Goal: Task Accomplishment & Management: Complete application form

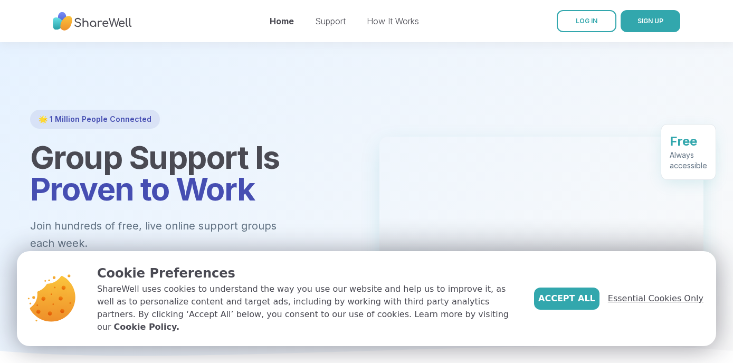
click at [670, 305] on span "Essential Cookies Only" at bounding box center [655, 298] width 95 height 13
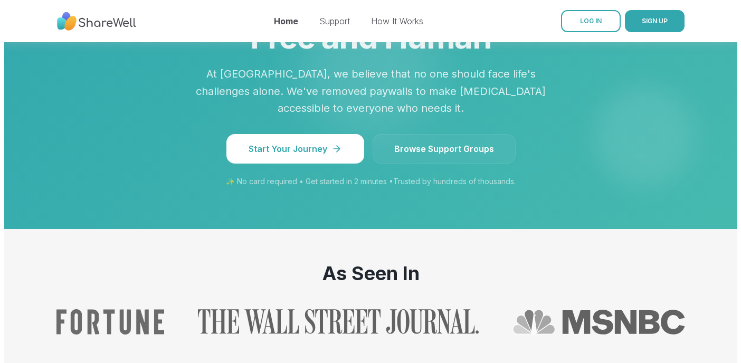
scroll to position [981, 0]
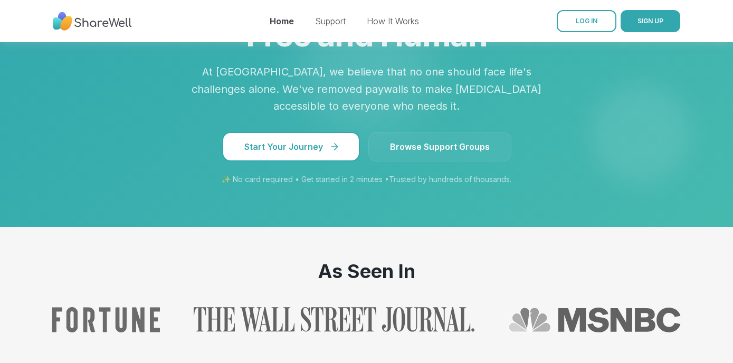
click at [307, 140] on span "Start Your Journey" at bounding box center [290, 146] width 93 height 13
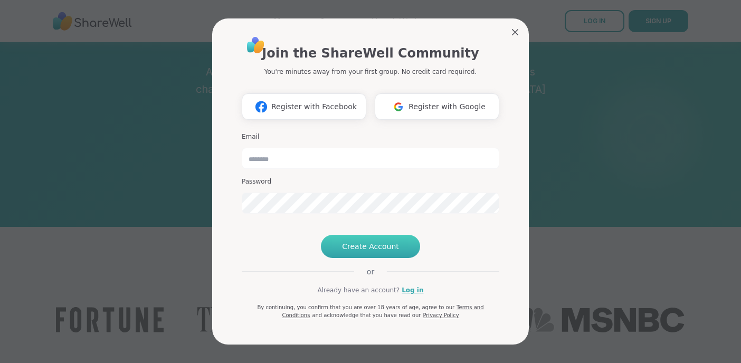
click at [370, 252] on span "Create Account" at bounding box center [370, 246] width 57 height 11
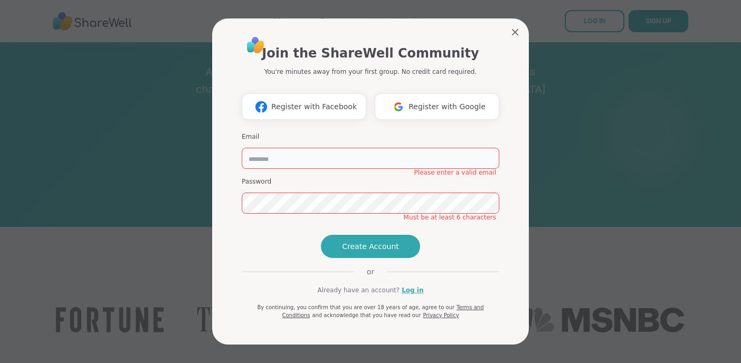
click at [278, 148] on input "email" at bounding box center [370, 158] width 257 height 21
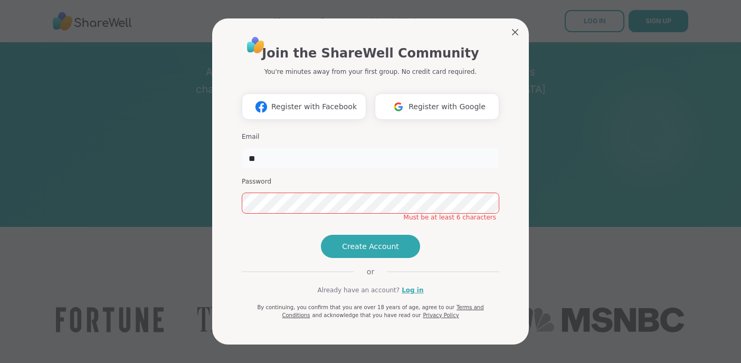
type input "**********"
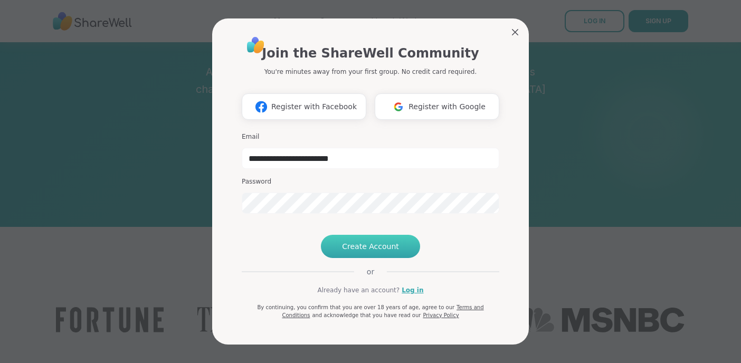
click at [345, 252] on span "Create Account" at bounding box center [370, 246] width 57 height 11
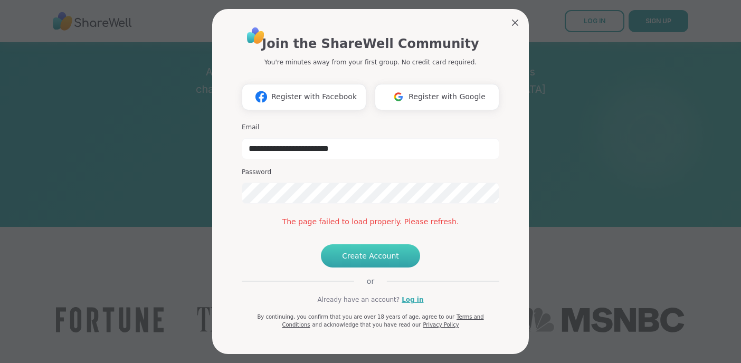
click at [361, 261] on span "Create Account" at bounding box center [370, 256] width 57 height 11
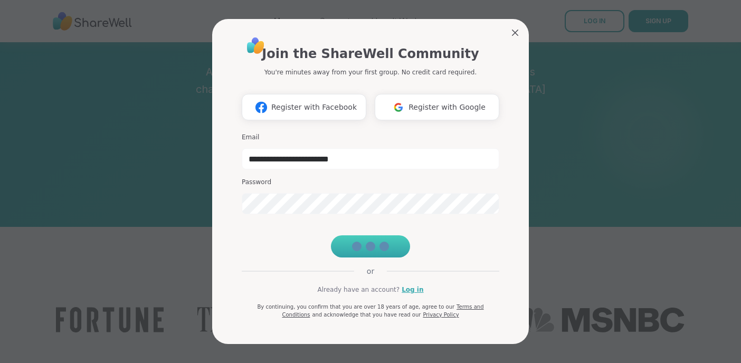
click at [511, 26] on icon at bounding box center [514, 32] width 13 height 13
click at [513, 26] on icon at bounding box center [514, 32] width 13 height 13
